Goal: Navigation & Orientation: Find specific page/section

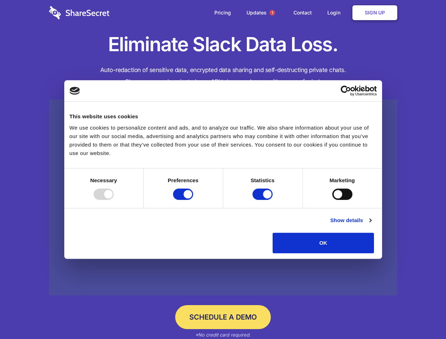
click at [114, 200] on div at bounding box center [103, 193] width 20 height 11
click at [193, 200] on input "Preferences" at bounding box center [183, 193] width 20 height 11
checkbox input "false"
click at [263, 200] on input "Statistics" at bounding box center [262, 193] width 20 height 11
checkbox input "false"
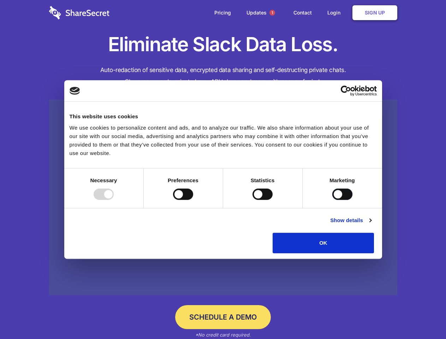
click at [332, 200] on input "Marketing" at bounding box center [342, 193] width 20 height 11
checkbox input "true"
click at [371, 224] on link "Show details" at bounding box center [350, 220] width 41 height 8
click at [0, 0] on div "Necessary cookies help make a website usable by enabling basic functions like p…" at bounding box center [0, 0] width 0 height 0
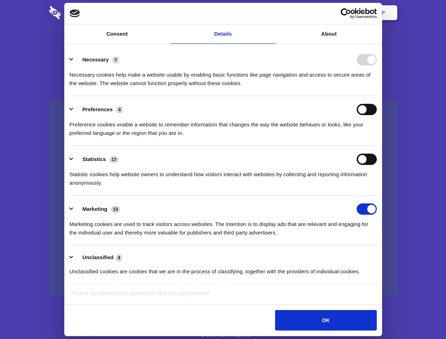
click at [272, 13] on span "1" at bounding box center [272, 13] width 6 height 6
